Goal: Task Accomplishment & Management: Manage account settings

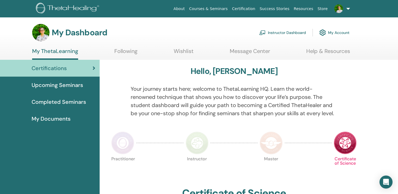
click at [289, 30] on link "Instructor Dashboard" at bounding box center [282, 33] width 47 height 12
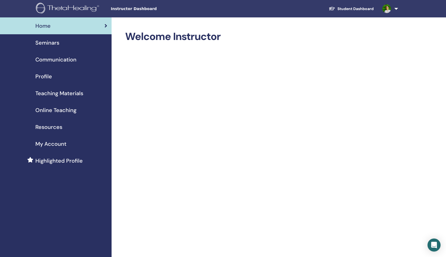
click at [54, 43] on span "Seminars" at bounding box center [47, 43] width 24 height 8
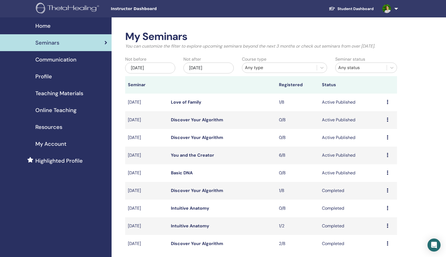
click at [386, 136] on td "Preview Edit Attendees Cancel" at bounding box center [390, 138] width 13 height 18
click at [388, 137] on div "Preview Edit Attendees Cancel" at bounding box center [390, 137] width 8 height 7
click at [379, 142] on link "Preview" at bounding box center [377, 142] width 15 height 6
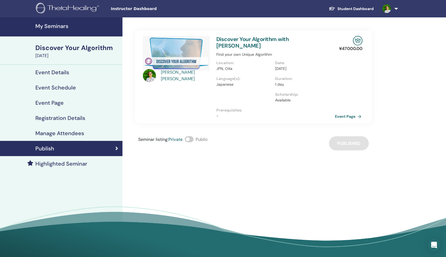
click at [348, 112] on link "Event Page" at bounding box center [349, 116] width 29 height 8
